Goal: Task Accomplishment & Management: Use online tool/utility

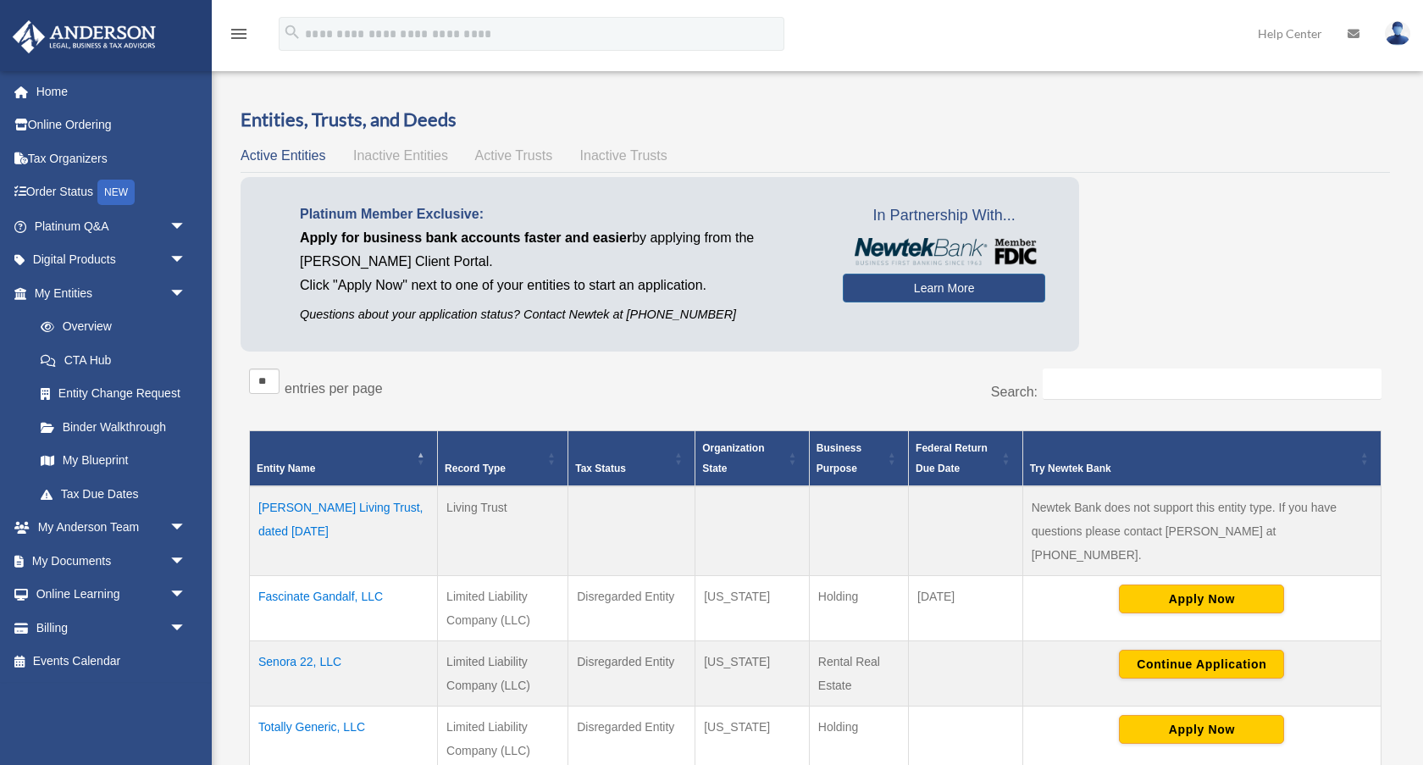
scroll to position [234, 0]
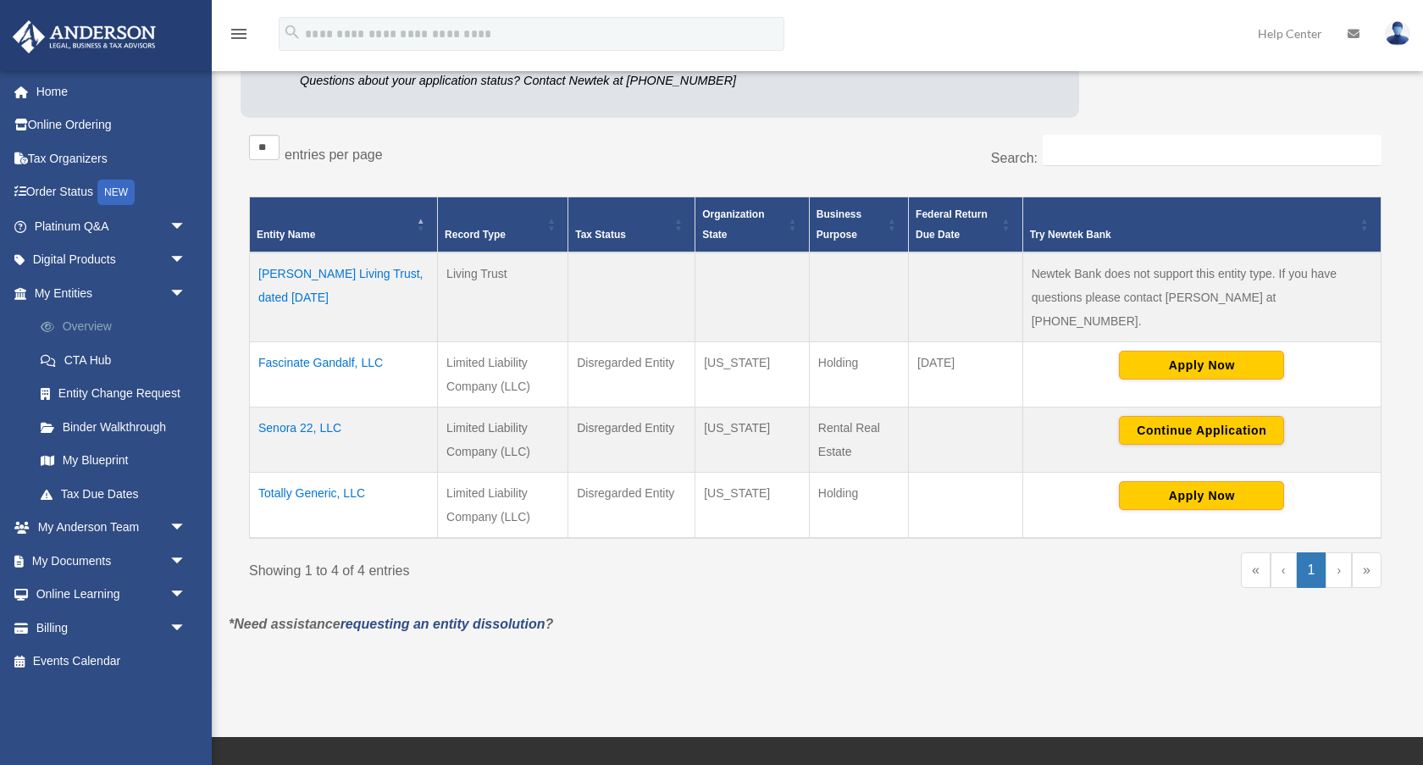
click at [104, 319] on link "Overview" at bounding box center [118, 327] width 188 height 34
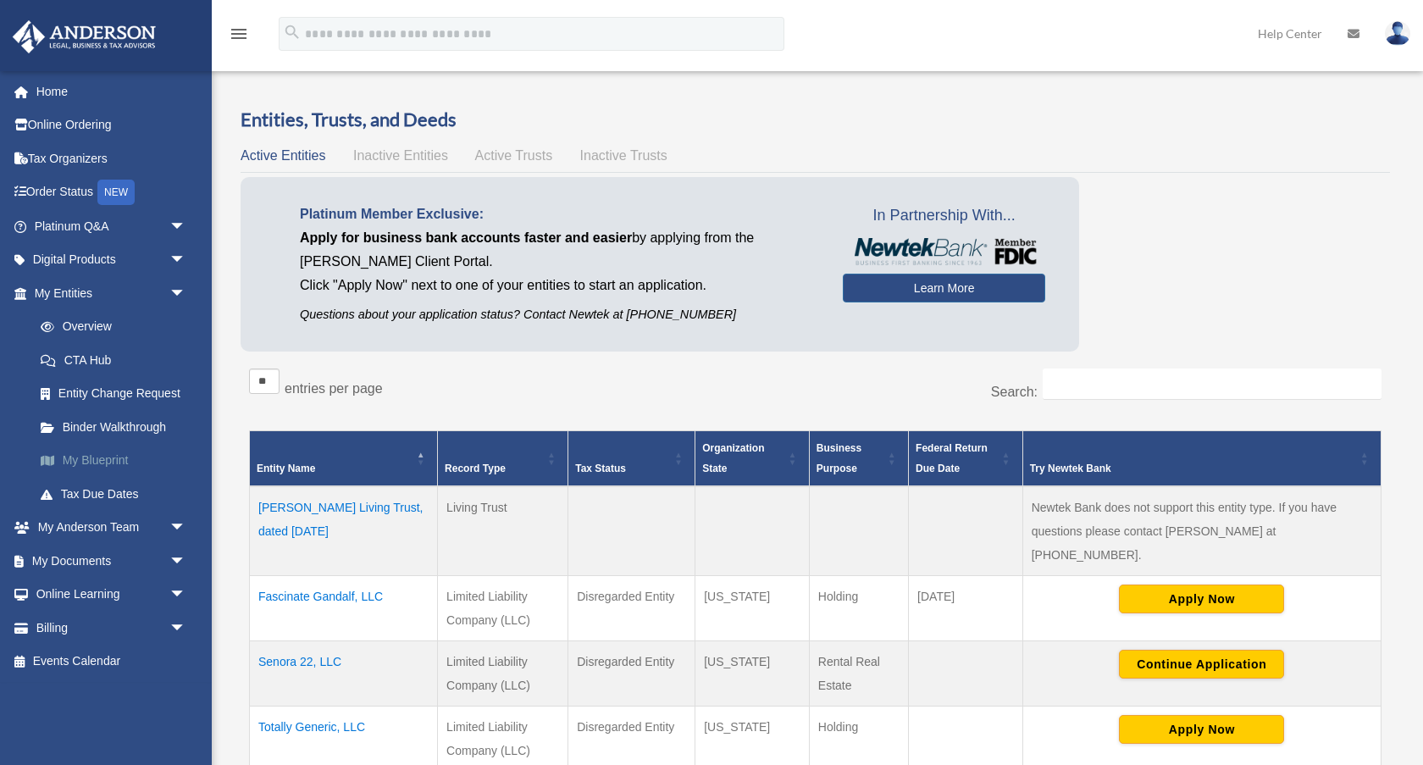
click at [108, 462] on link "My Blueprint" at bounding box center [118, 461] width 188 height 34
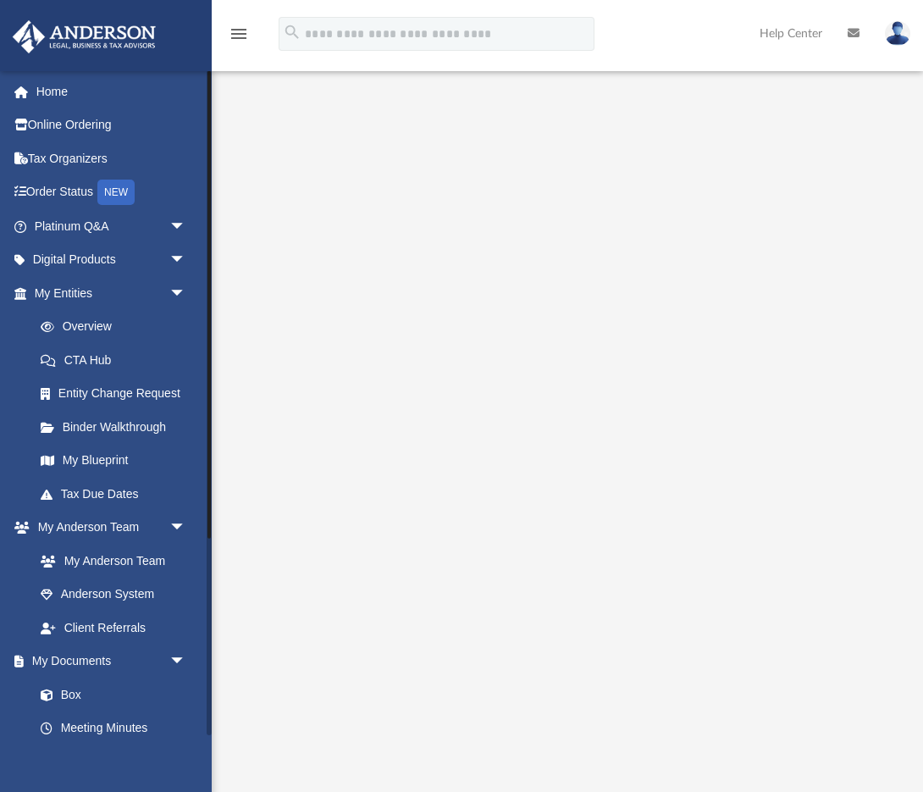
scroll to position [281, 0]
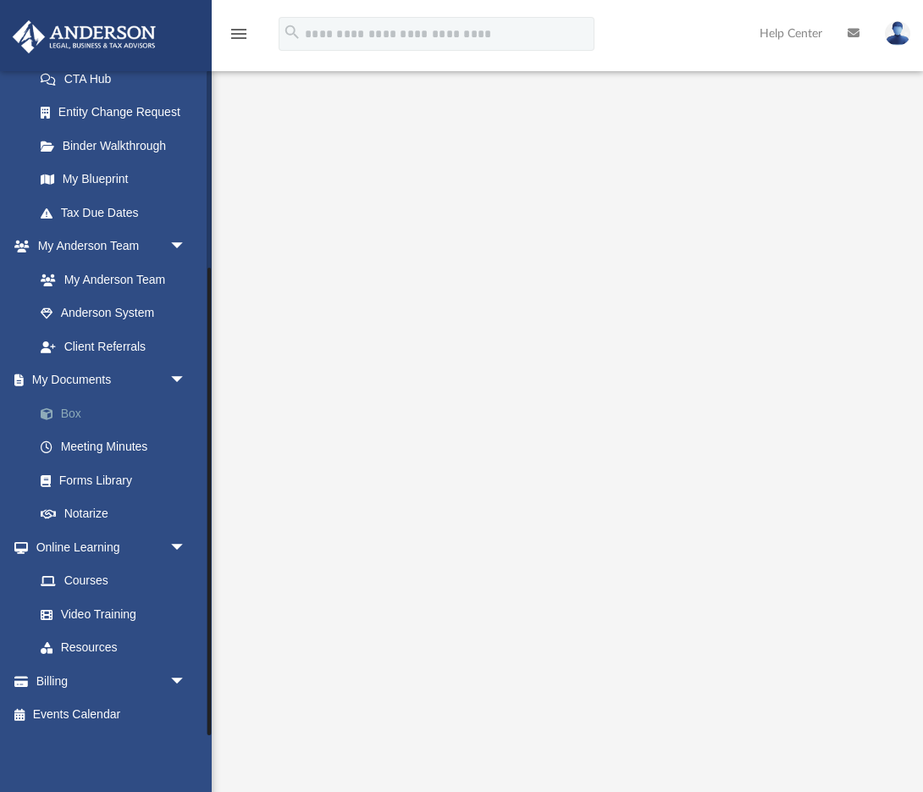
click at [75, 419] on link "Box" at bounding box center [118, 413] width 188 height 34
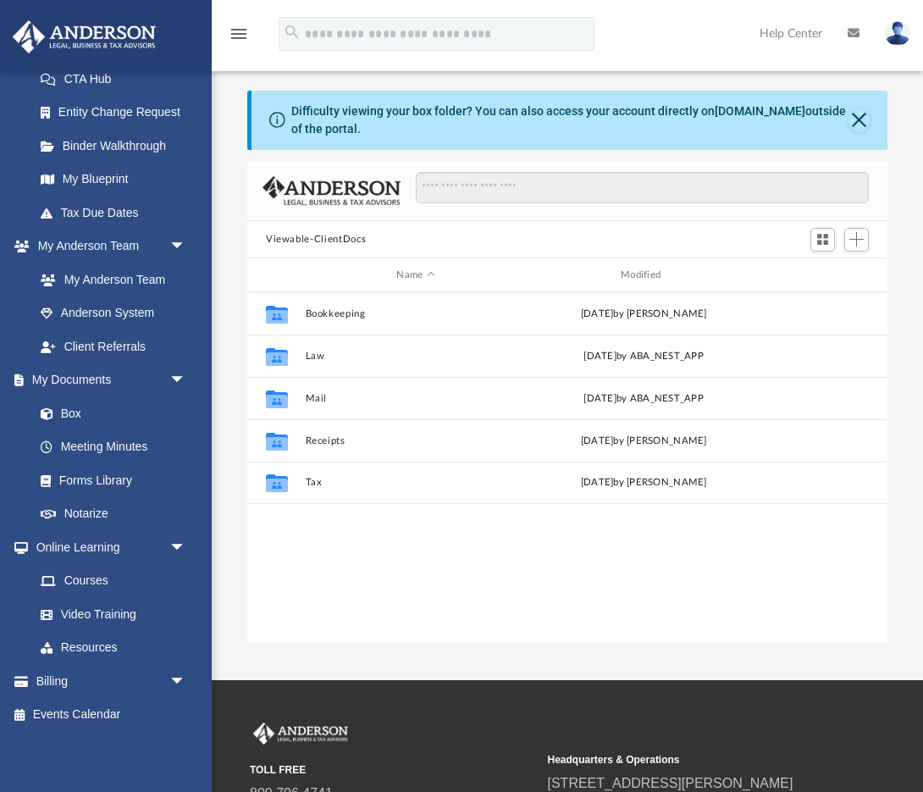
scroll to position [385, 640]
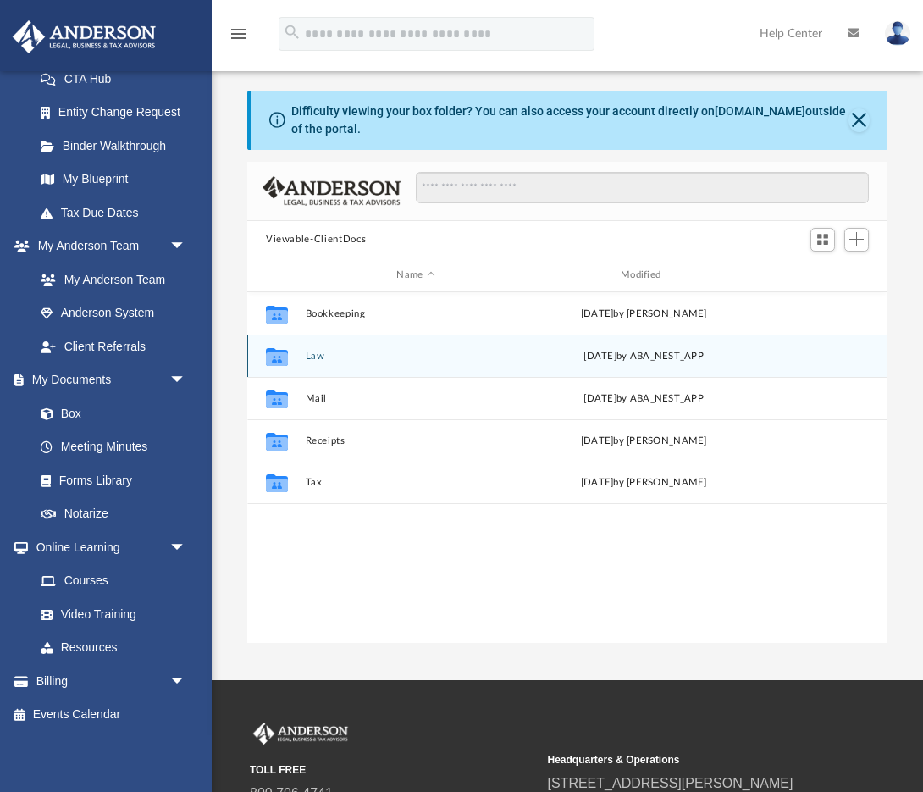
click at [275, 362] on icon "grid" at bounding box center [277, 357] width 22 height 18
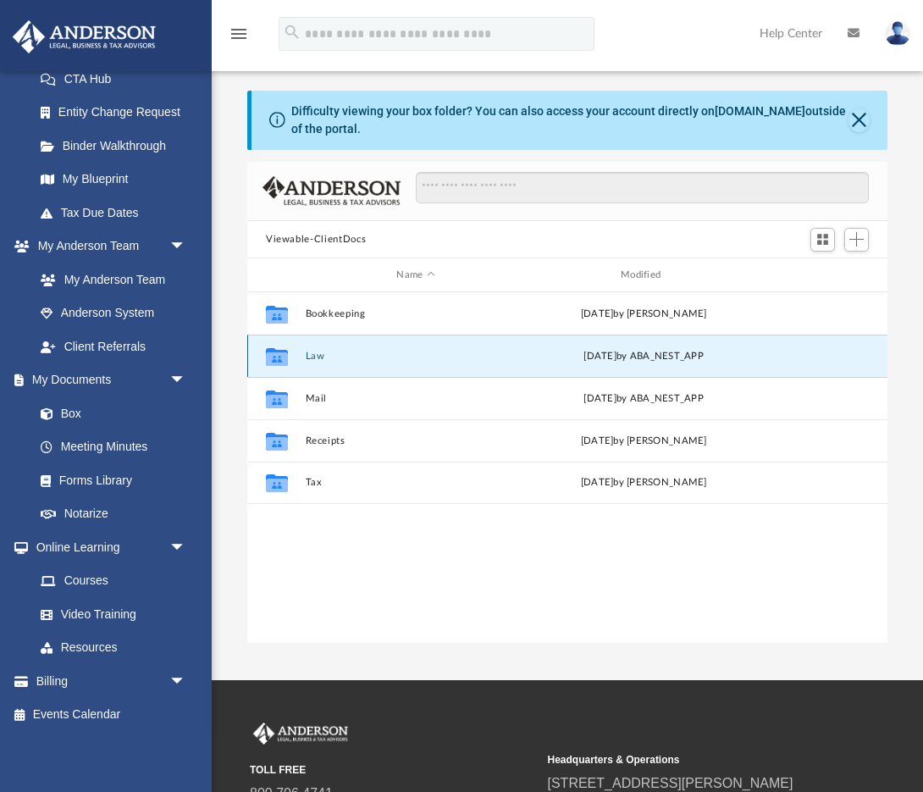
click at [308, 355] on button "Law" at bounding box center [416, 356] width 221 height 11
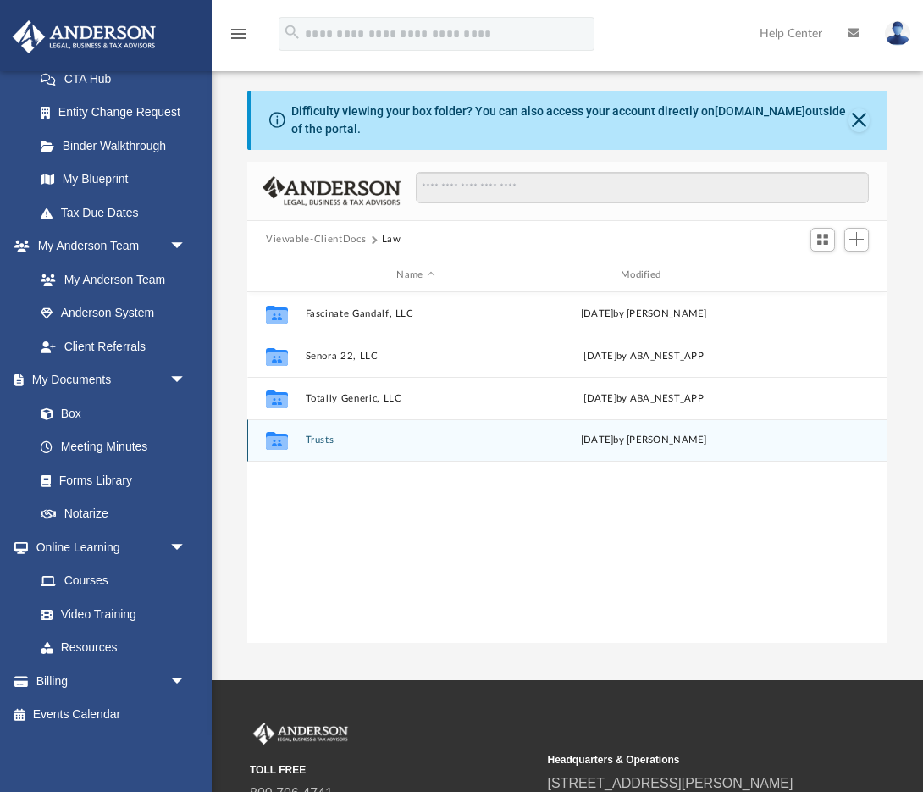
click at [316, 446] on div "Collaborated Folder Trusts Wed Jun 18 2025 by Cheryl Coke" at bounding box center [567, 440] width 640 height 42
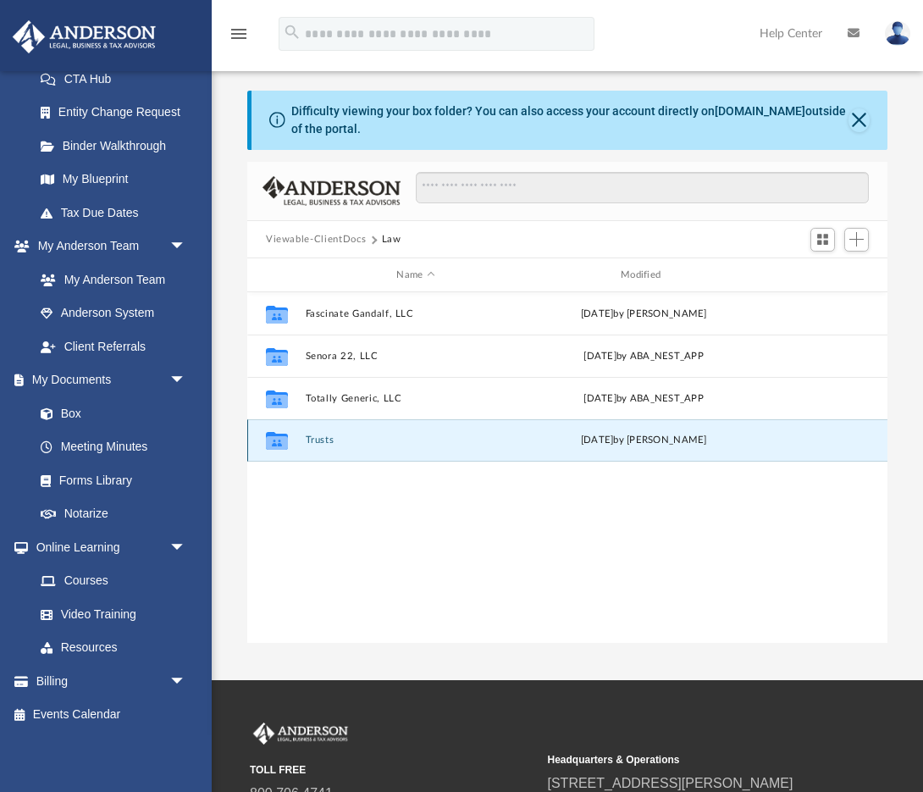
click at [314, 437] on button "Trusts" at bounding box center [416, 440] width 221 height 11
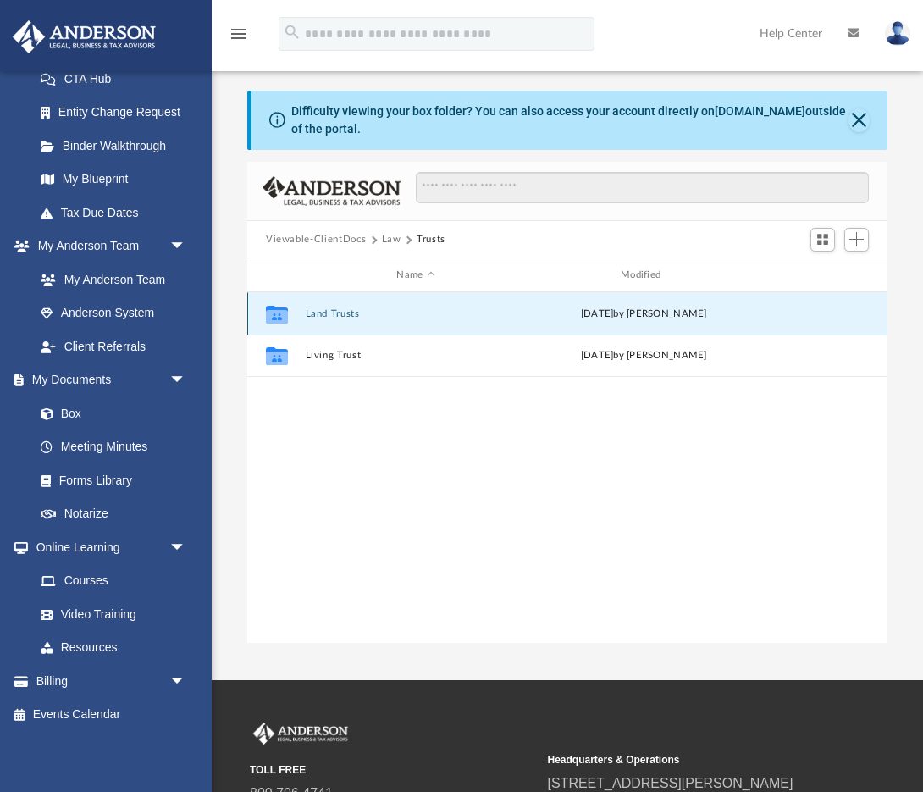
click at [315, 313] on button "Land Trusts" at bounding box center [416, 313] width 221 height 11
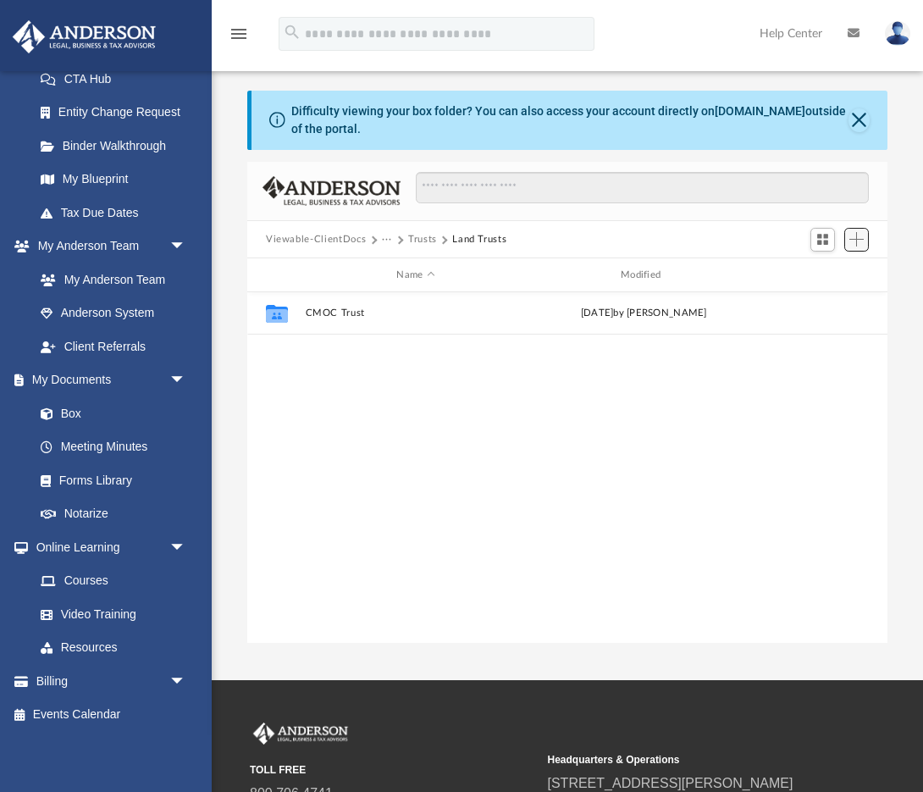
click at [865, 241] on button "Add" at bounding box center [856, 240] width 25 height 24
click at [827, 273] on li "Upload" at bounding box center [832, 274] width 54 height 18
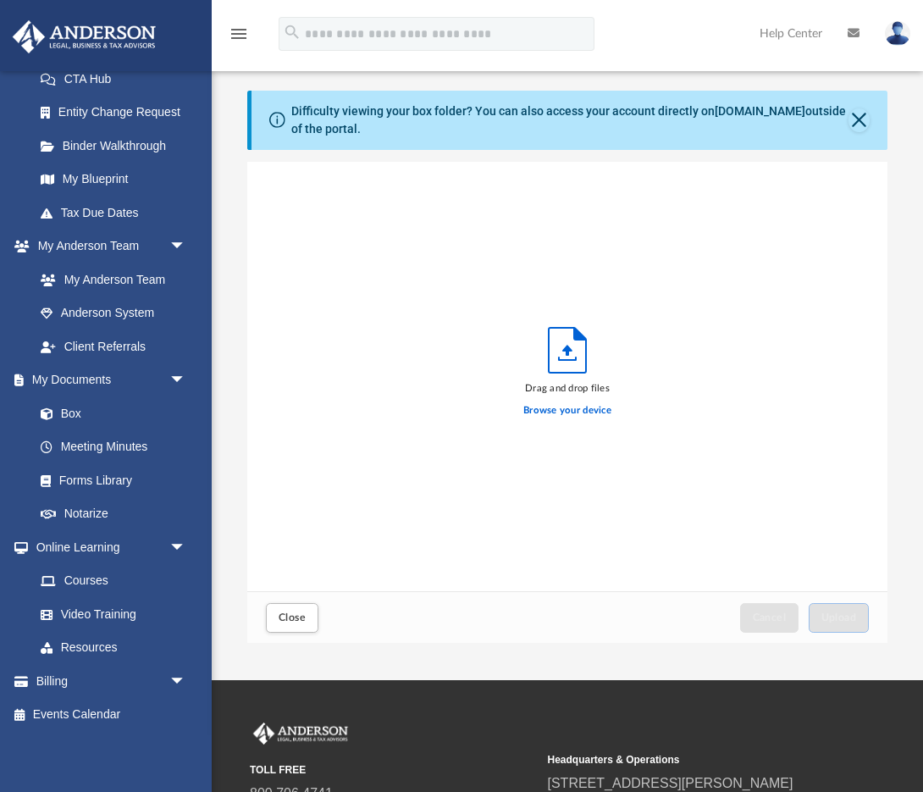
scroll to position [430, 640]
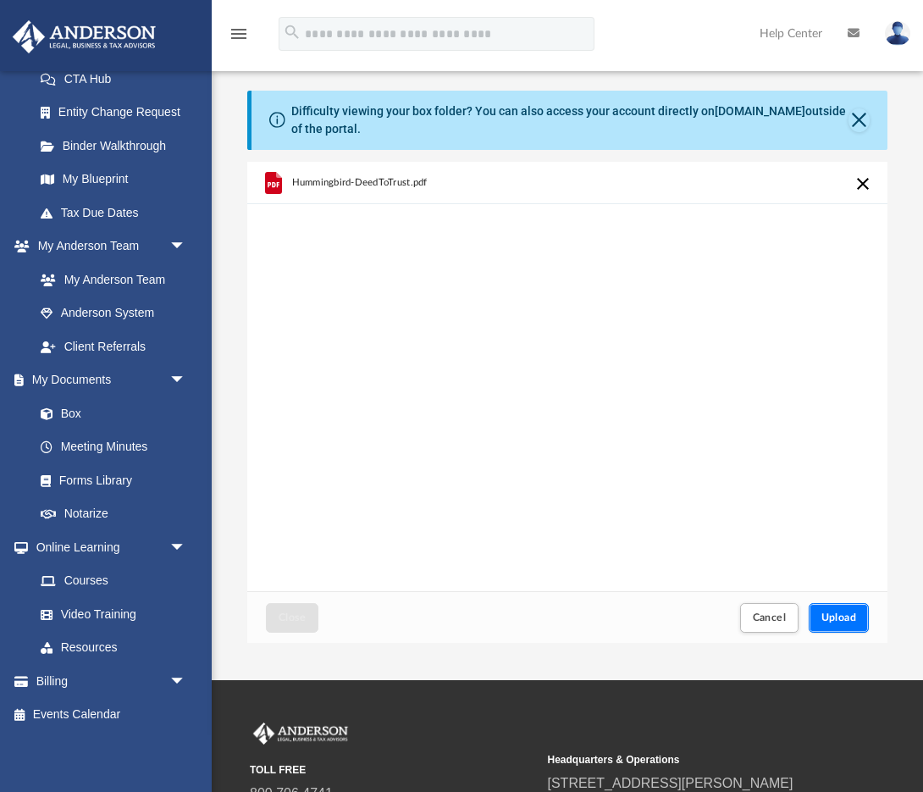
click at [832, 611] on button "Upload" at bounding box center [839, 618] width 61 height 30
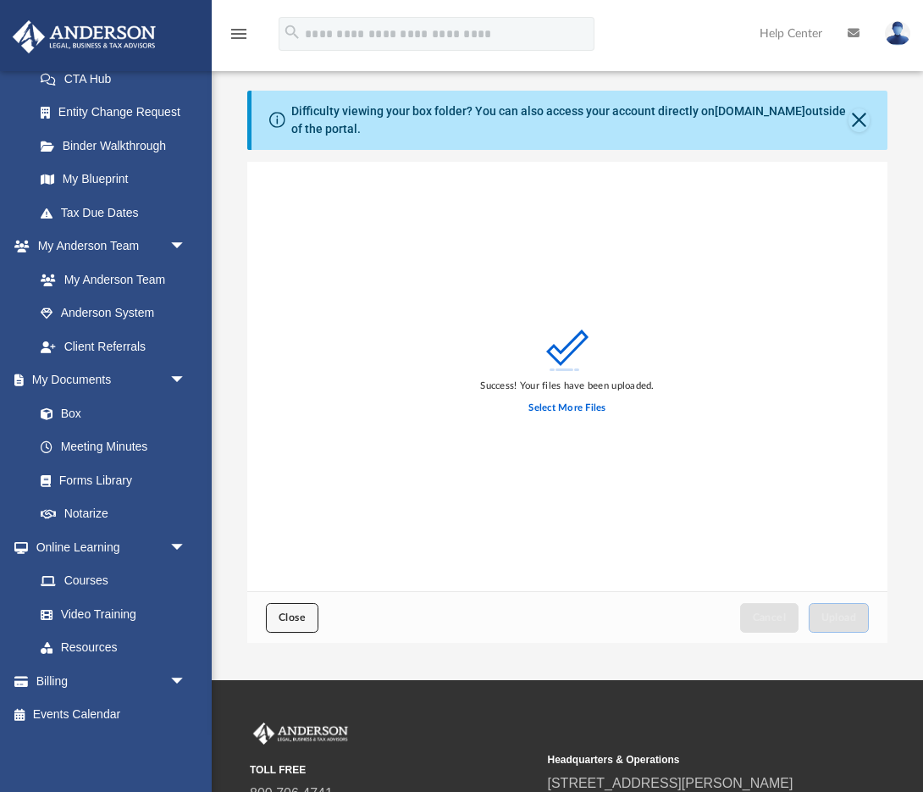
click at [290, 616] on span "Close" at bounding box center [292, 617] width 27 height 10
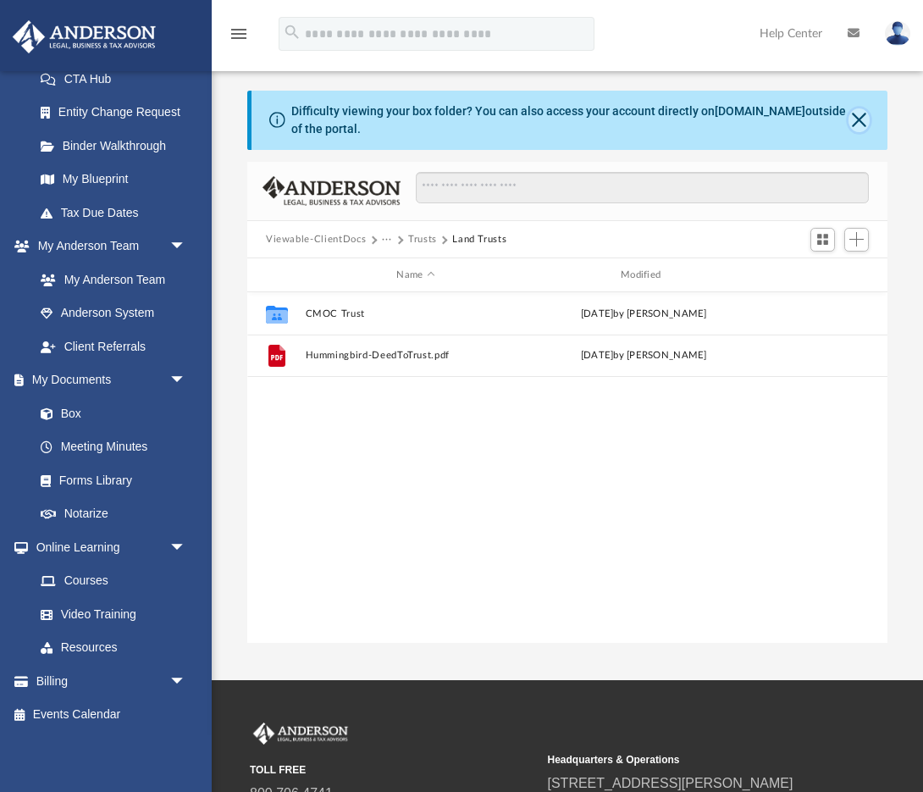
click at [856, 117] on button "Close" at bounding box center [859, 120] width 21 height 24
